Goal: Information Seeking & Learning: Learn about a topic

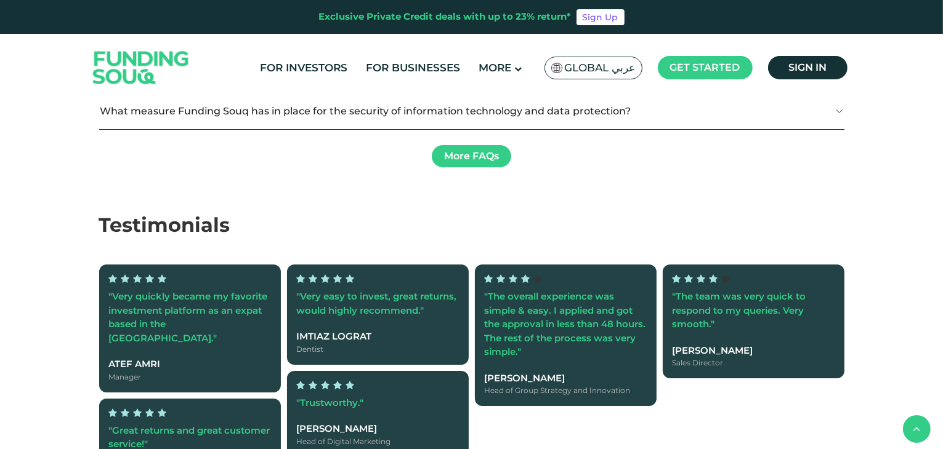
scroll to position [2211, 0]
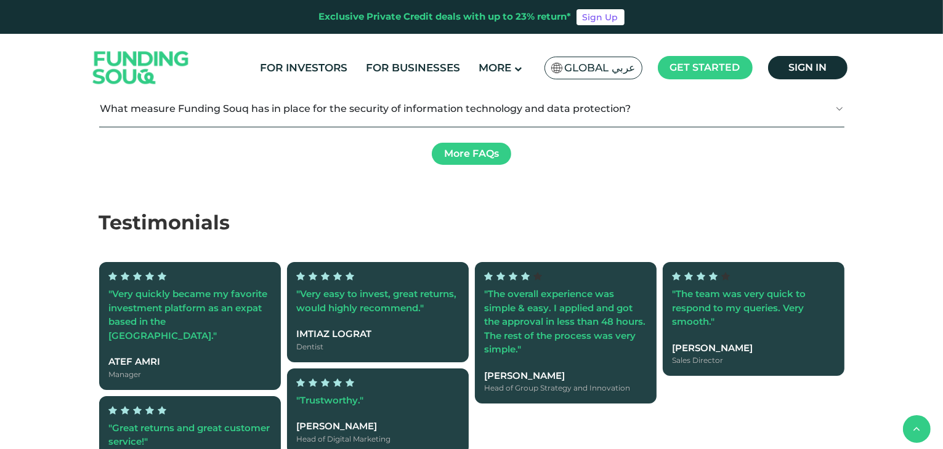
type tc-range-slider "2"
drag, startPoint x: 500, startPoint y: 190, endPoint x: 394, endPoint y: 195, distance: 106.0
drag, startPoint x: 156, startPoint y: 186, endPoint x: 315, endPoint y: 193, distance: 159.6
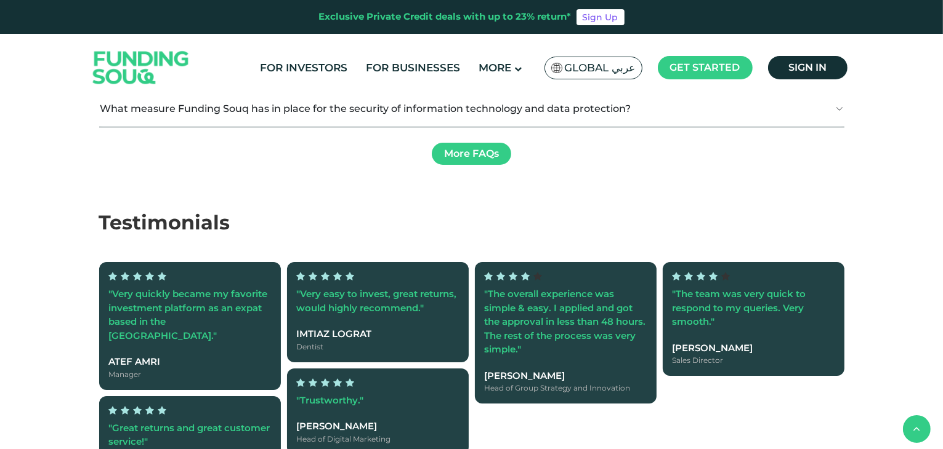
type tc-range-slider "30000"
drag, startPoint x: 315, startPoint y: 193, endPoint x: 89, endPoint y: 210, distance: 227.2
type tc-range-slider "730000"
drag, startPoint x: 128, startPoint y: 190, endPoint x: 268, endPoint y: 187, distance: 140.4
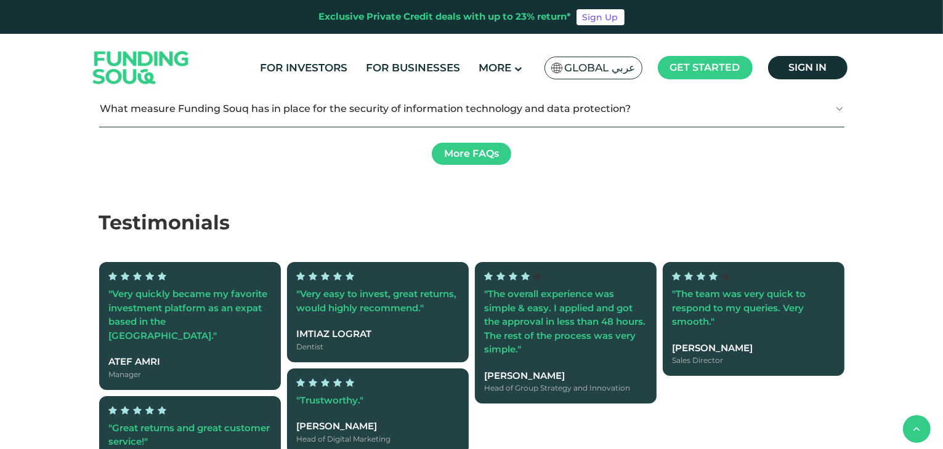
drag, startPoint x: 400, startPoint y: 182, endPoint x: 503, endPoint y: 183, distance: 102.8
type tc-range-slider "5"
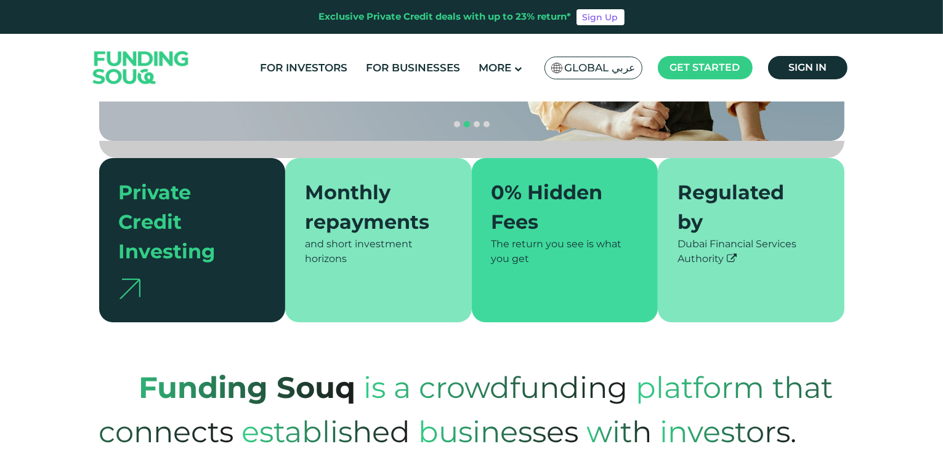
scroll to position [0, 0]
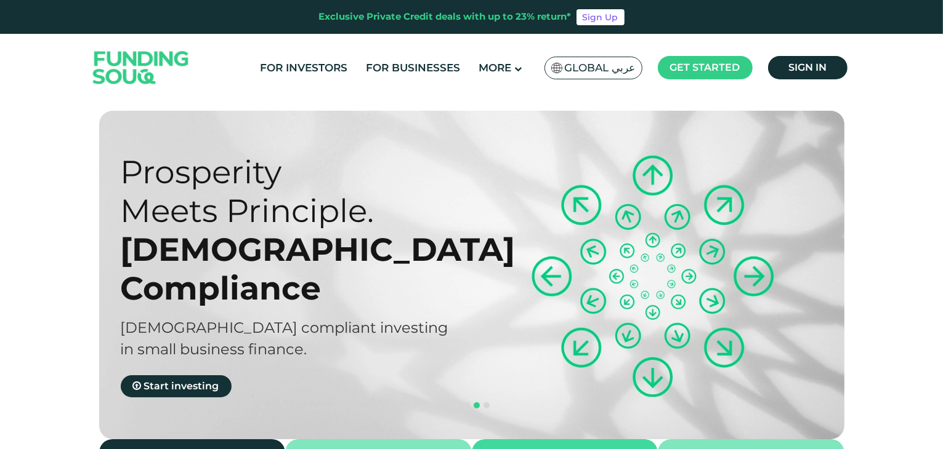
click at [593, 67] on span "Global عربي" at bounding box center [600, 68] width 71 height 14
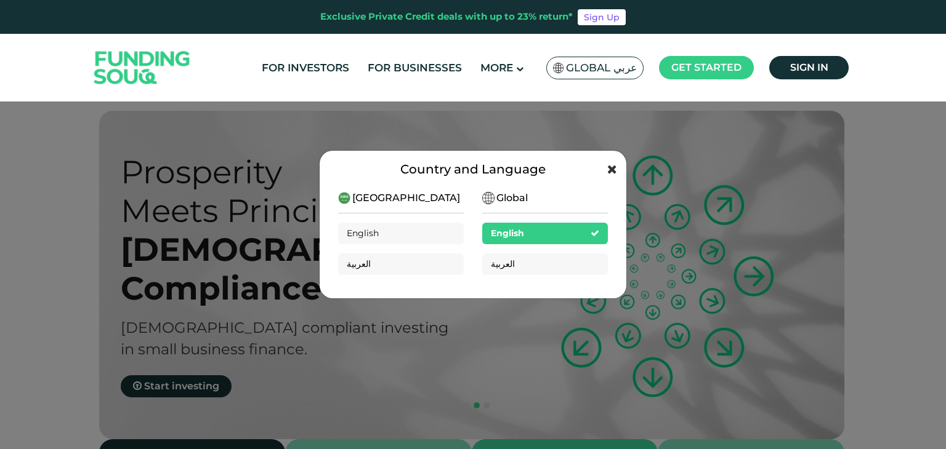
click at [608, 168] on icon at bounding box center [612, 169] width 10 height 12
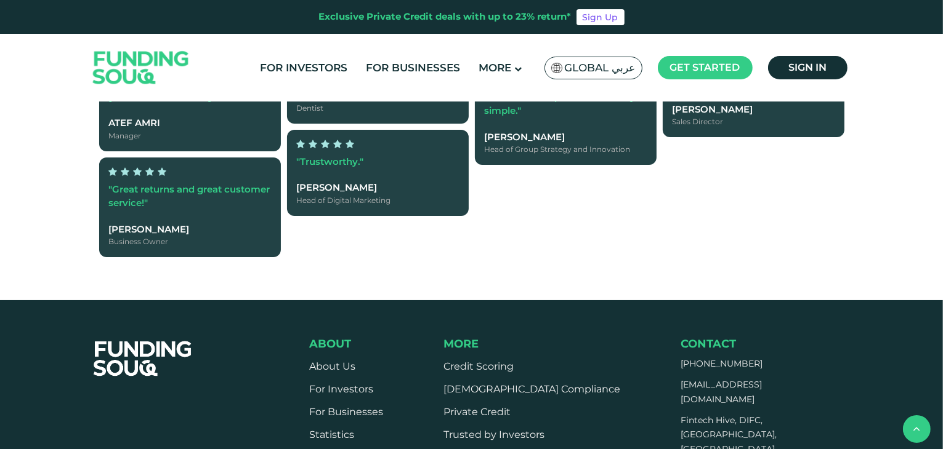
scroll to position [3015, 0]
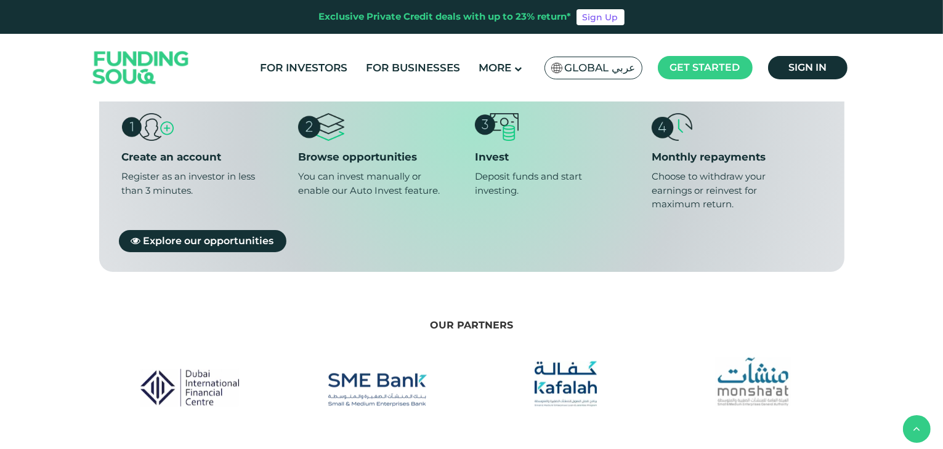
scroll to position [1051, 0]
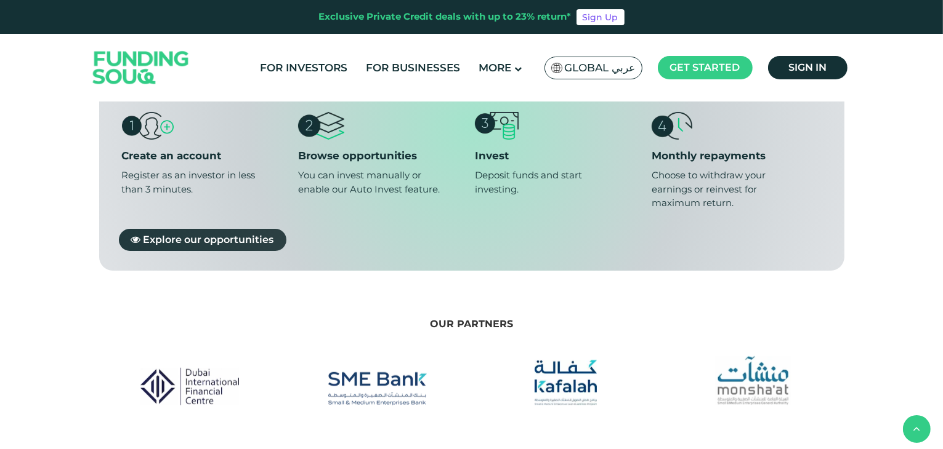
click at [216, 233] on span "Explore our opportunities" at bounding box center [208, 239] width 131 height 12
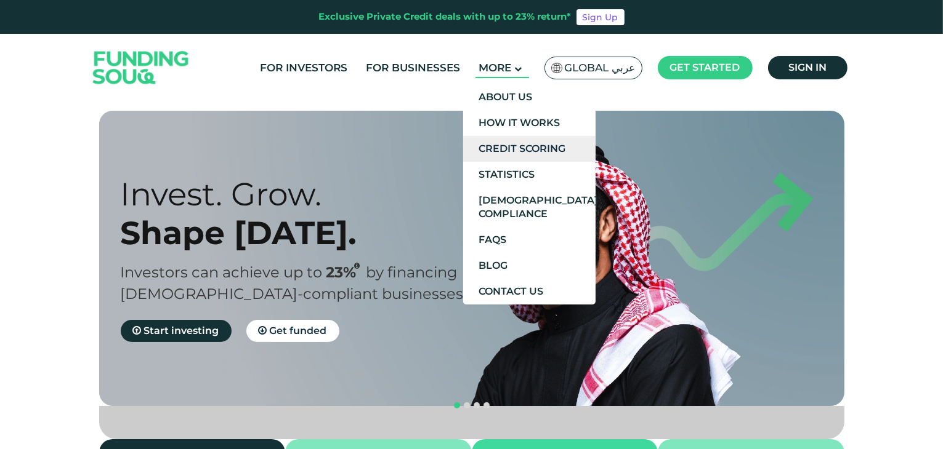
click at [511, 139] on link "Credit Scoring" at bounding box center [529, 149] width 132 height 26
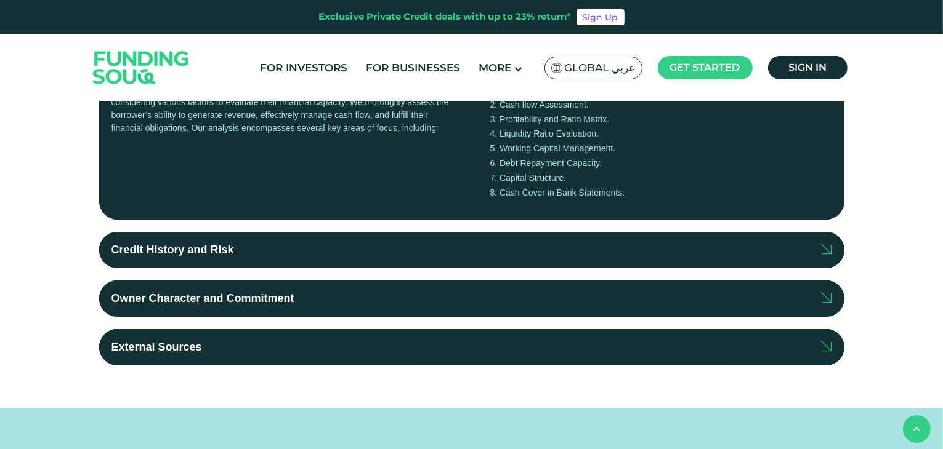
scroll to position [359, 0]
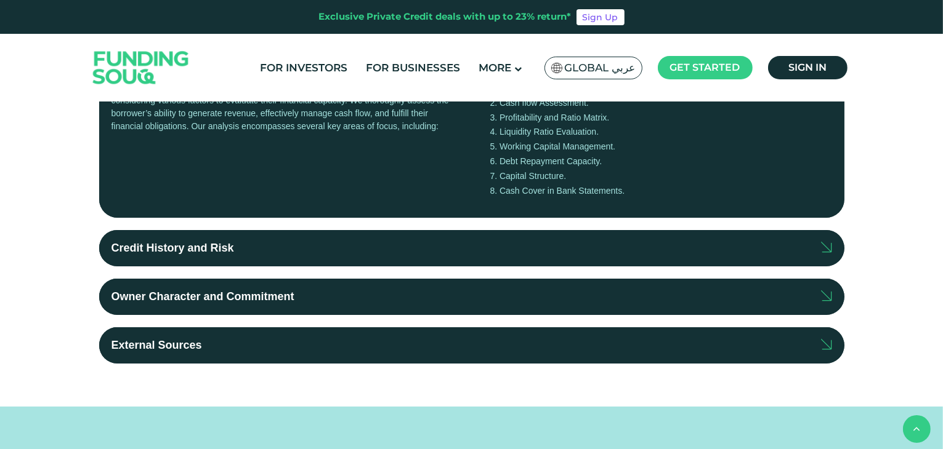
click at [380, 249] on label "Credit History and Risk" at bounding box center [471, 248] width 745 height 36
click at [0, 0] on input "Credit History and Risk" at bounding box center [0, 0] width 0 height 0
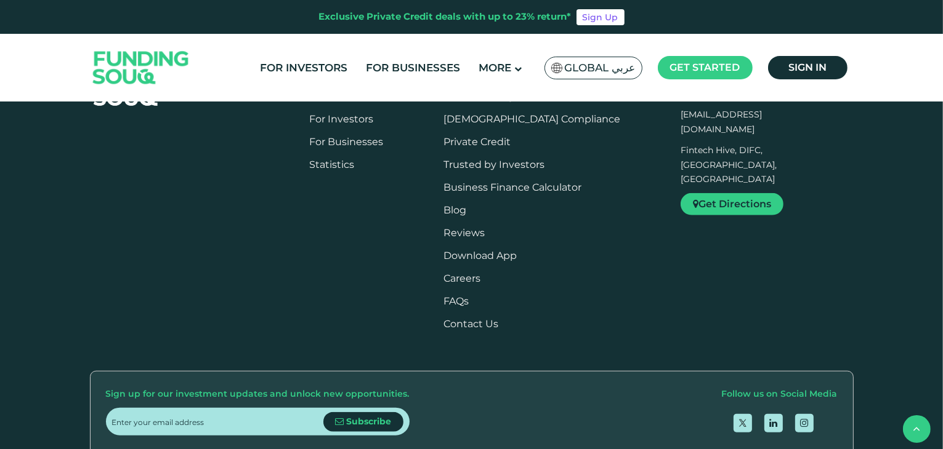
scroll to position [1248, 0]
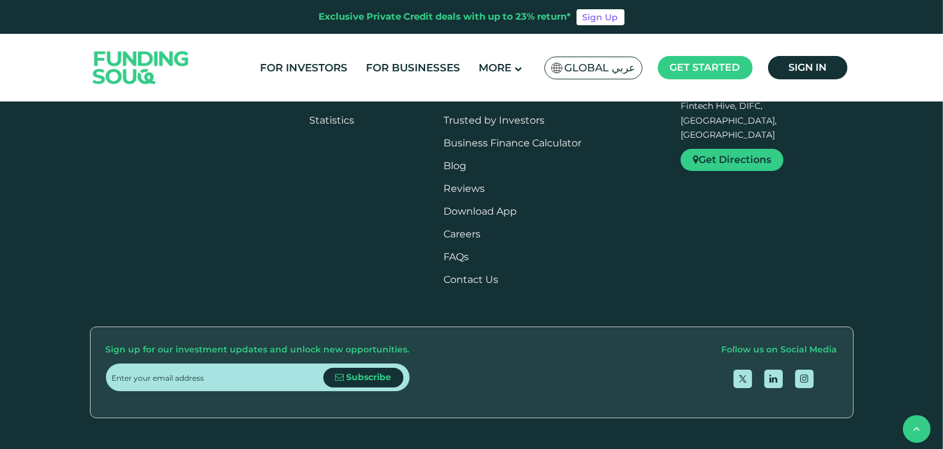
click at [343, 58] on link "About Us" at bounding box center [332, 52] width 46 height 12
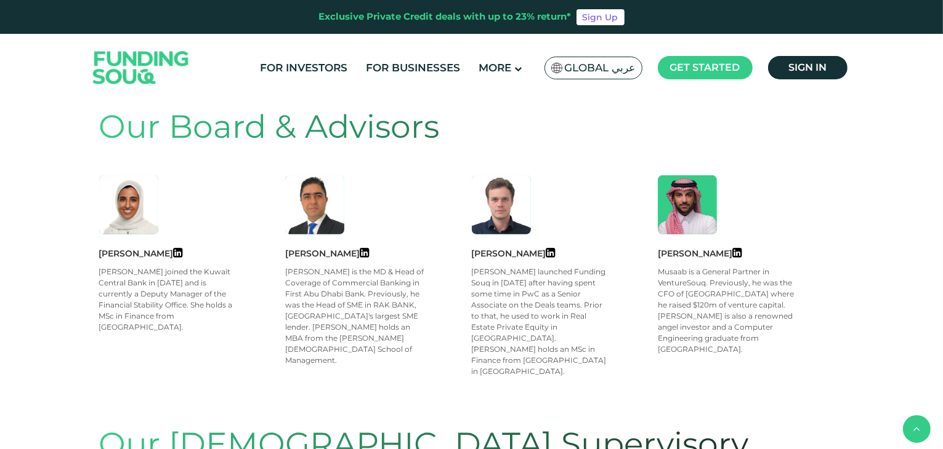
scroll to position [501, 0]
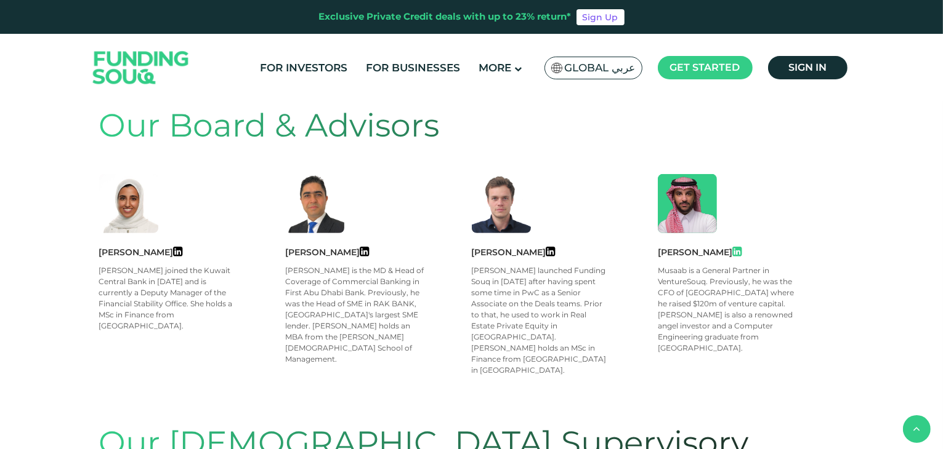
click at [735, 248] on icon at bounding box center [736, 251] width 9 height 11
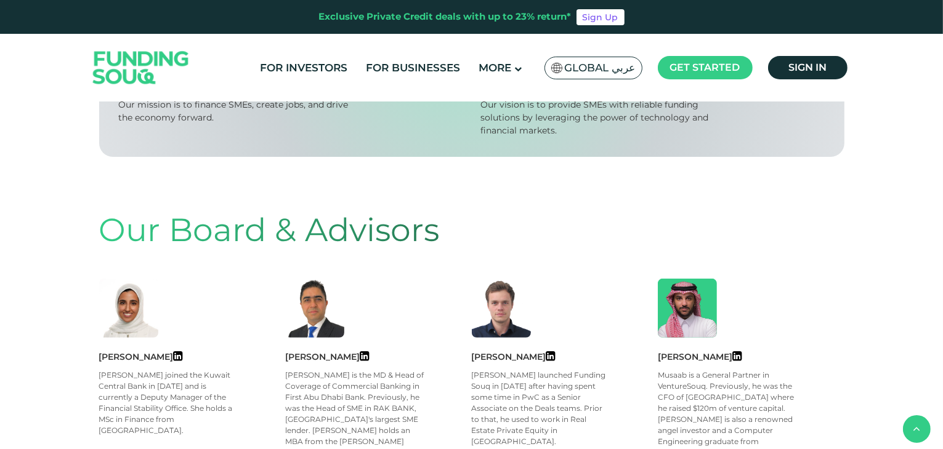
scroll to position [398, 0]
click at [546, 358] on icon at bounding box center [550, 355] width 9 height 11
